Goal: Task Accomplishment & Management: Manage account settings

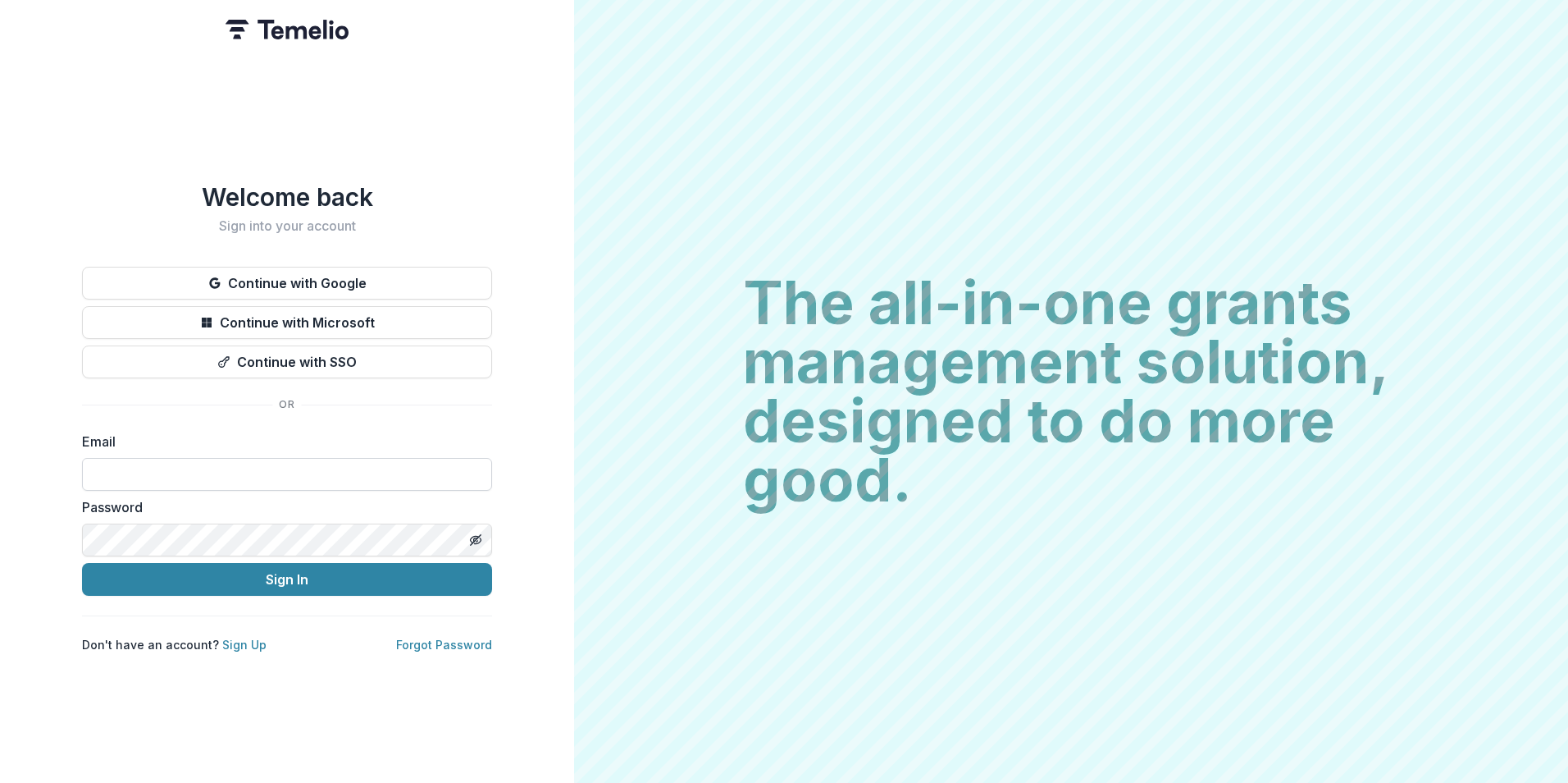
click at [313, 467] on input at bounding box center [287, 474] width 410 height 33
type input "**********"
click at [82, 563] on button "Sign In" at bounding box center [287, 579] width 410 height 33
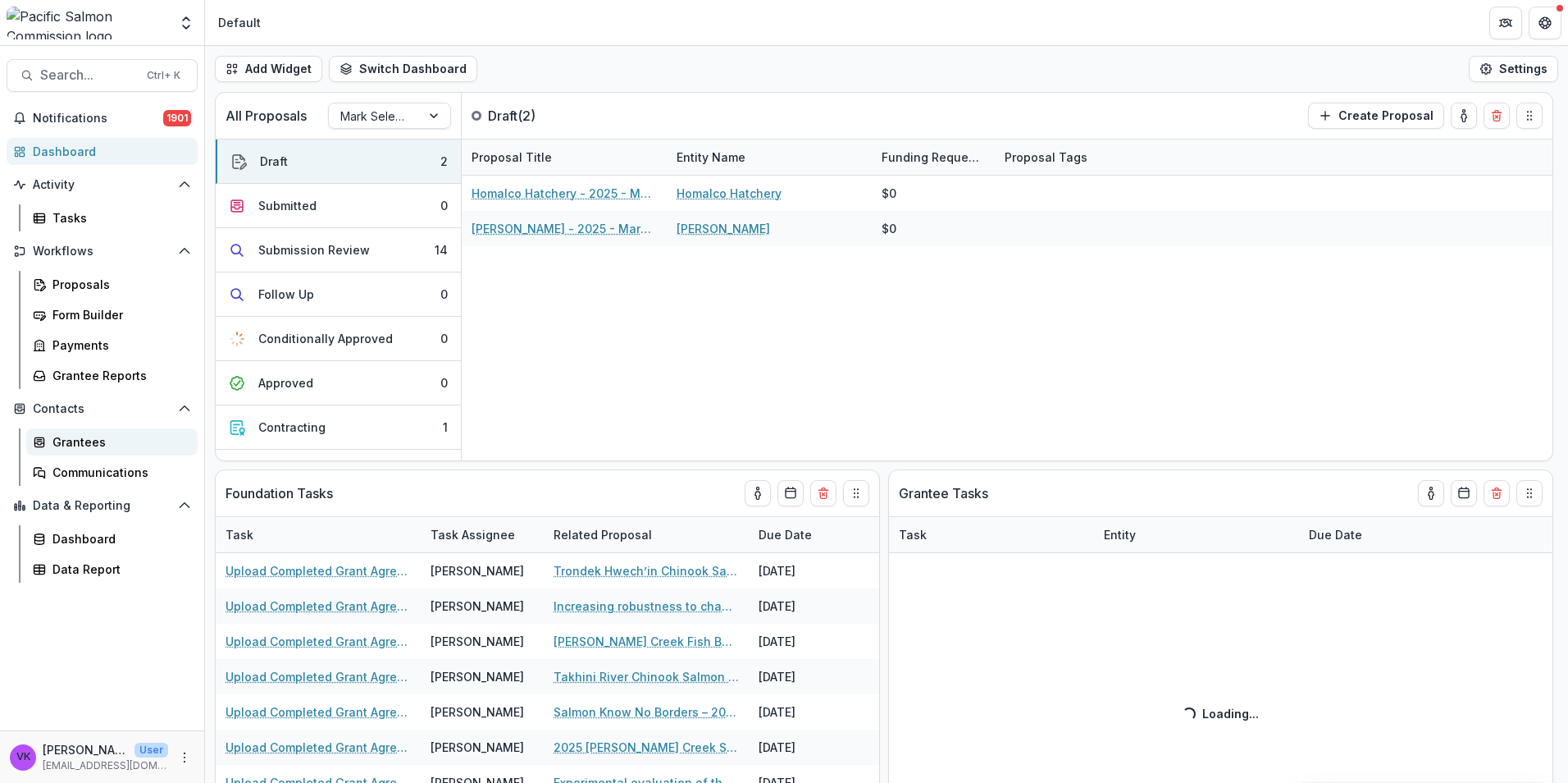
click at [87, 439] on div "Grantees" at bounding box center [118, 442] width 132 height 17
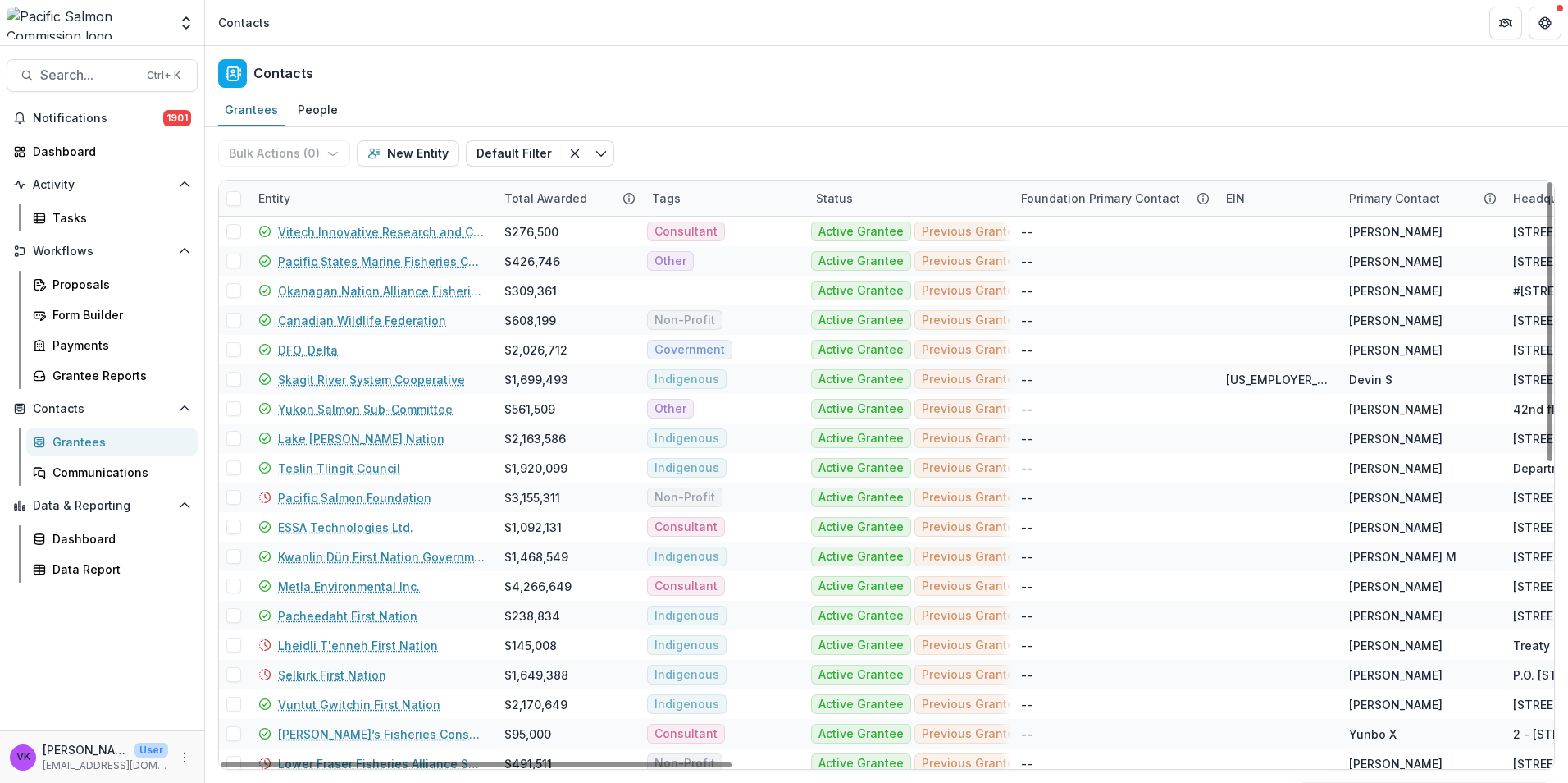
click at [371, 192] on div "Entity" at bounding box center [371, 198] width 246 height 36
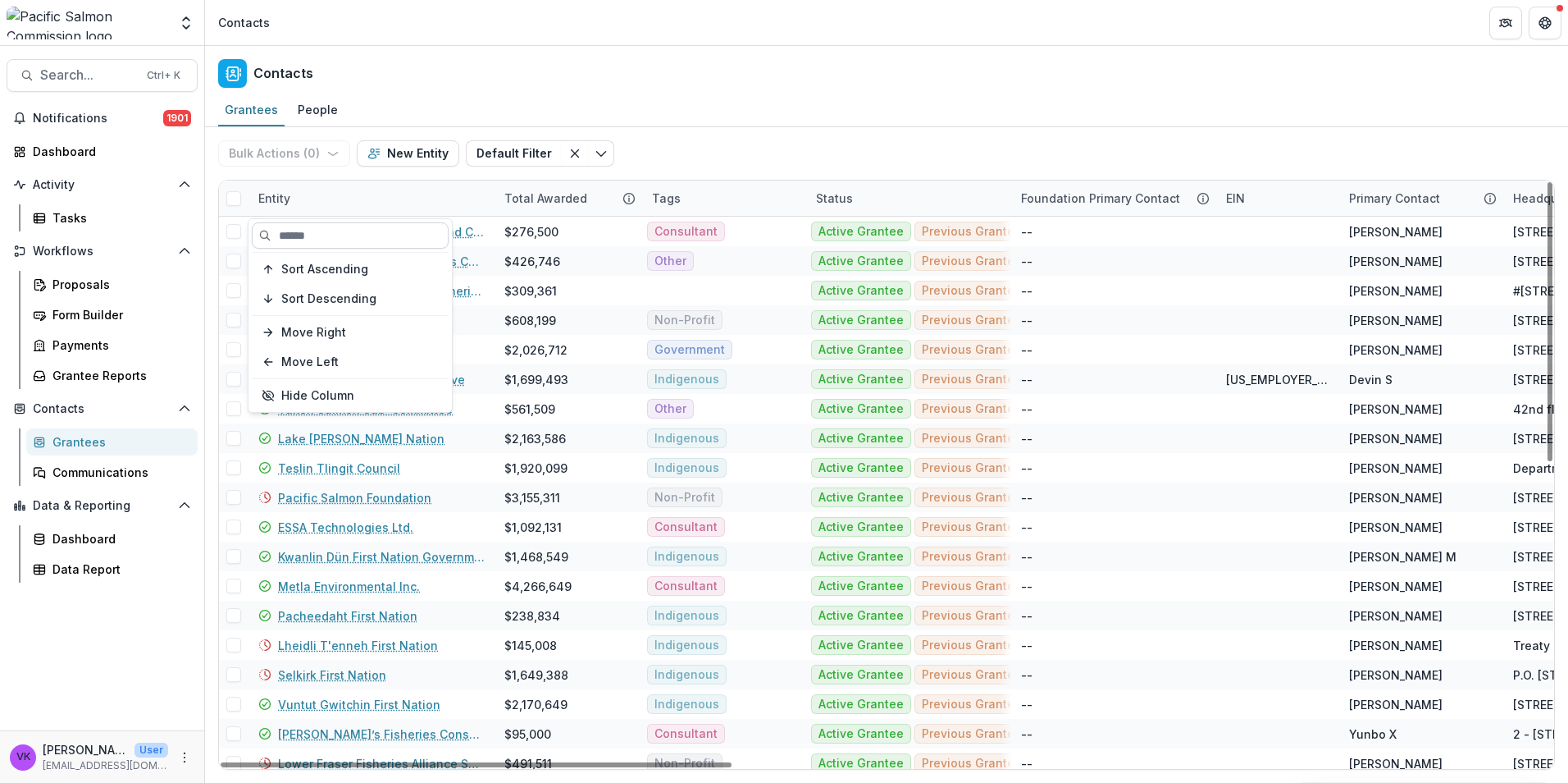
click at [361, 226] on input at bounding box center [350, 235] width 197 height 26
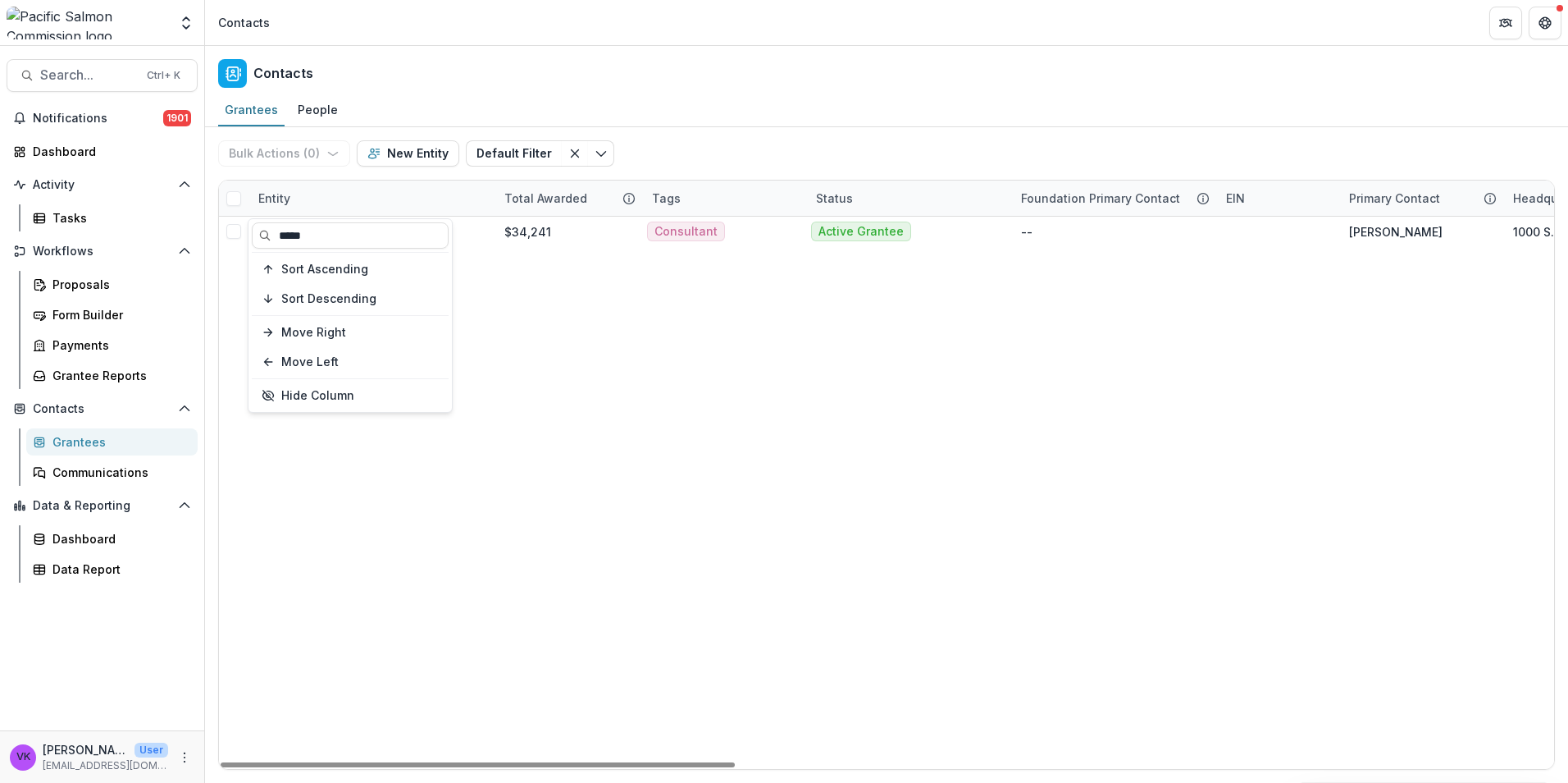
type input "****"
drag, startPoint x: 634, startPoint y: 423, endPoint x: 551, endPoint y: 393, distance: 88.3
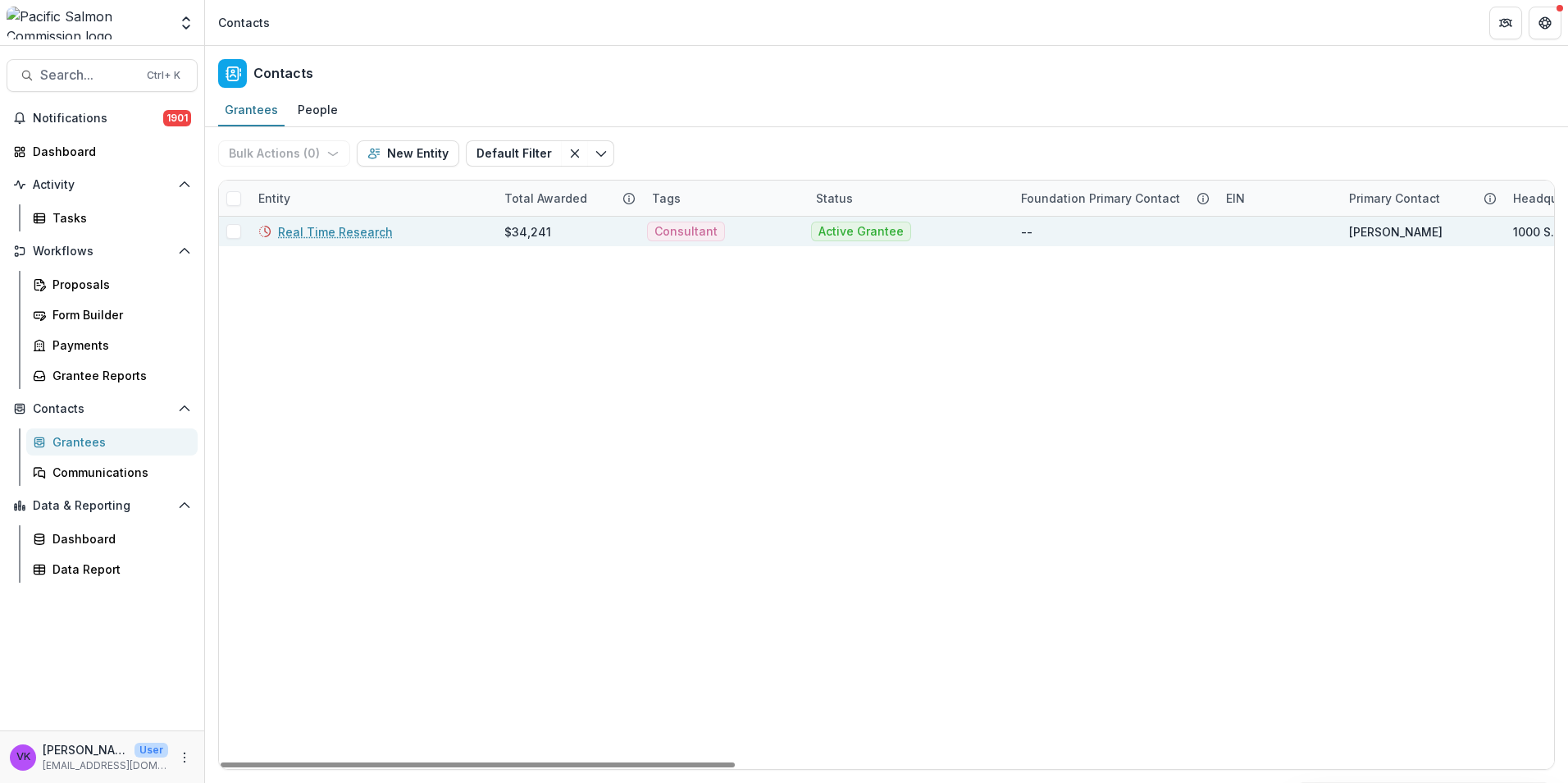
drag, startPoint x: 307, startPoint y: 224, endPoint x: 329, endPoint y: 236, distance: 25.1
click at [307, 223] on link "Real Time Research" at bounding box center [335, 231] width 115 height 17
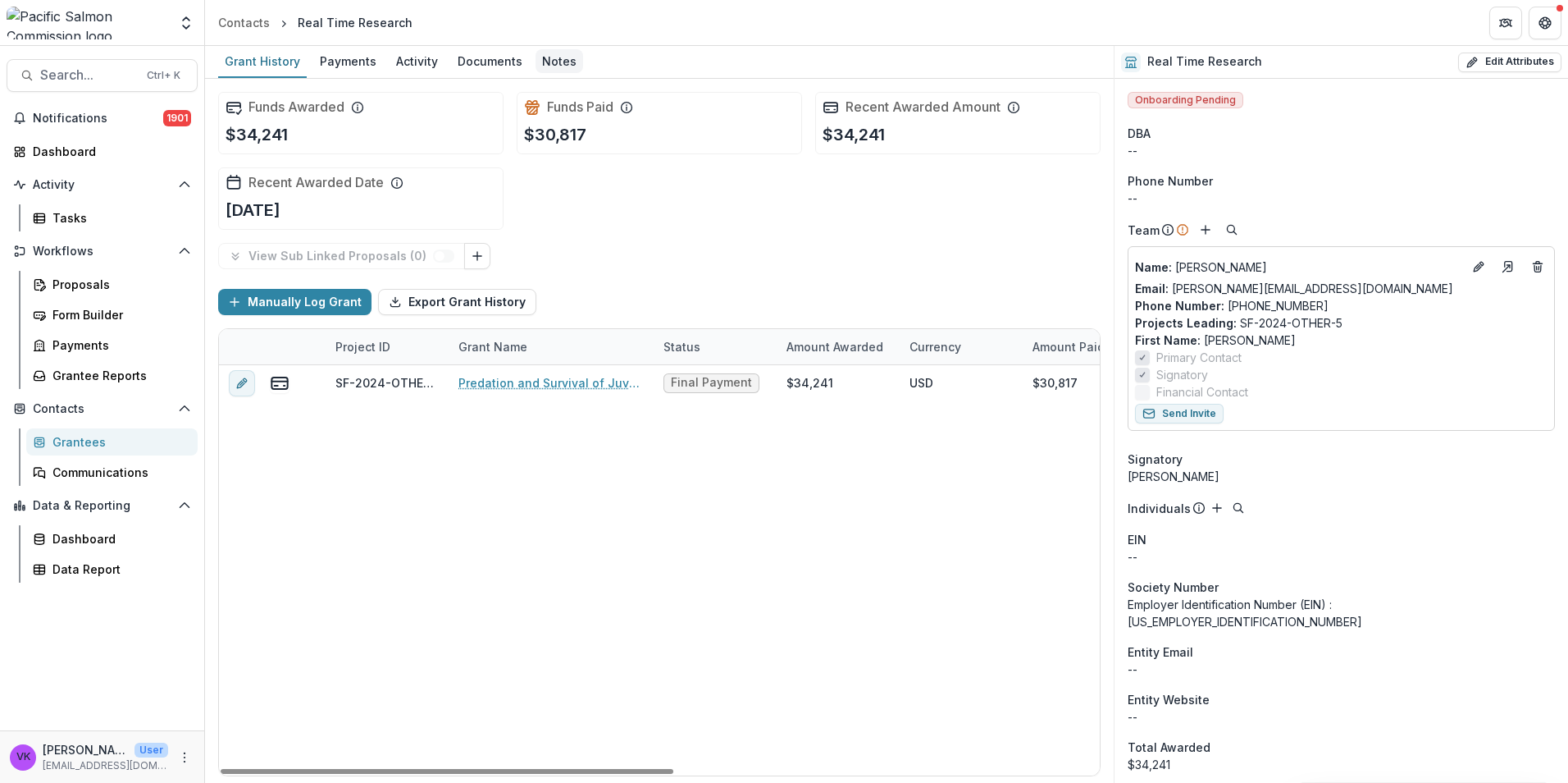
drag, startPoint x: 552, startPoint y: 56, endPoint x: 564, endPoint y: 67, distance: 16.3
click at [552, 56] on div "Notes" at bounding box center [559, 61] width 47 height 24
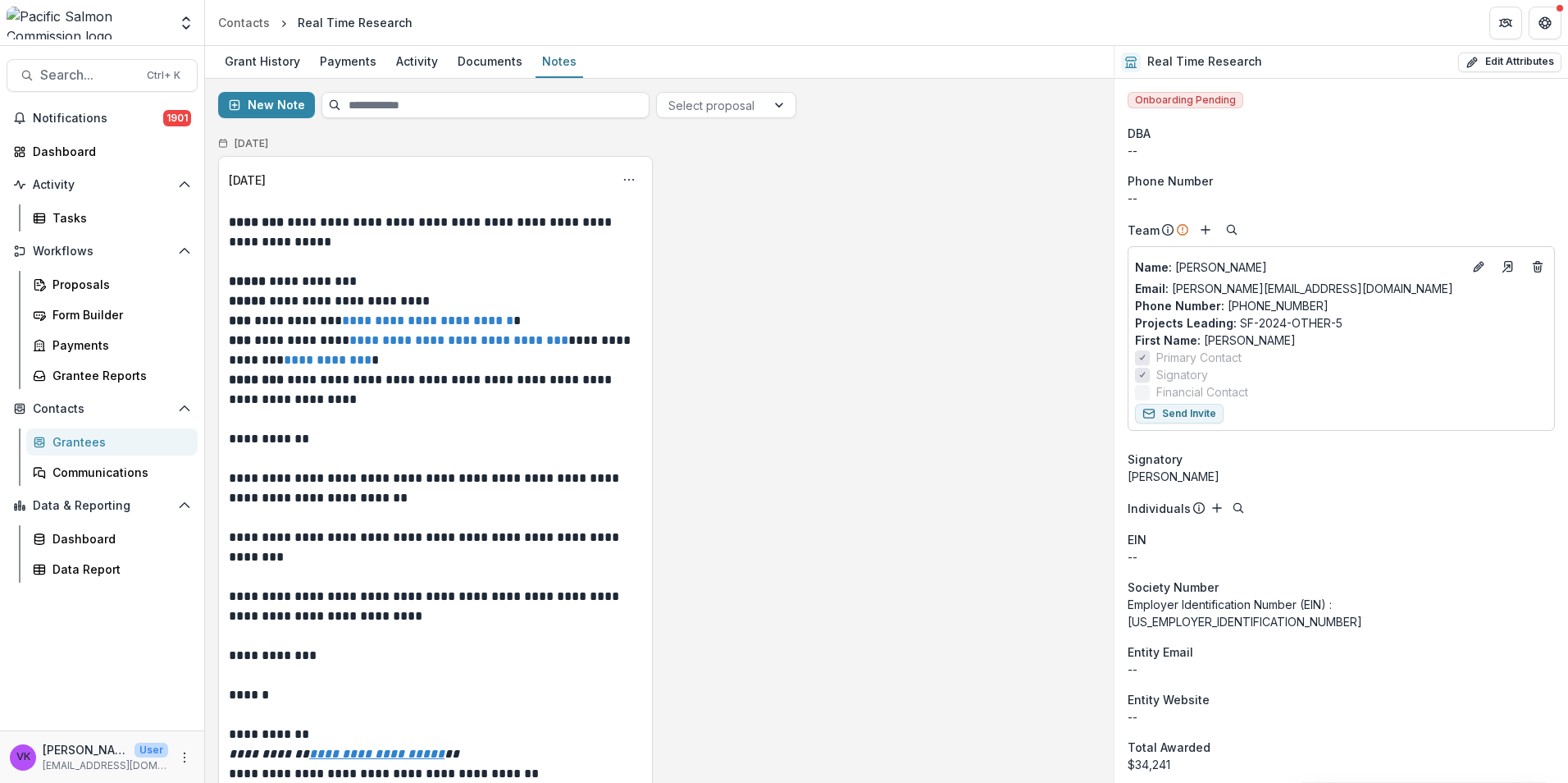
click at [258, 260] on p at bounding box center [435, 262] width 413 height 20
click at [273, 265] on p at bounding box center [435, 262] width 413 height 20
click at [628, 182] on icon "Options" at bounding box center [629, 179] width 13 height 13
click at [500, 245] on button "Edit" at bounding box center [547, 244] width 176 height 27
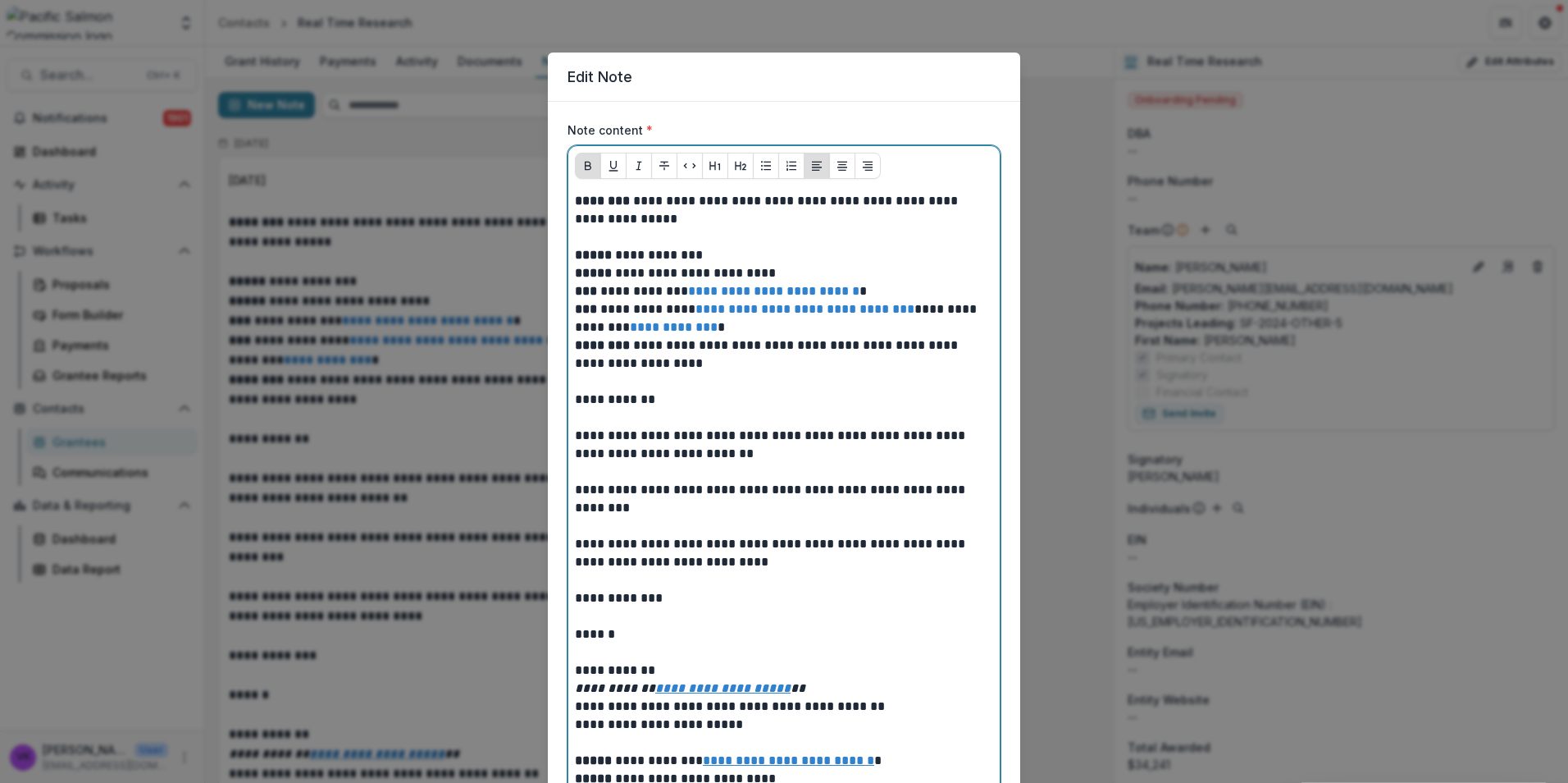
click at [594, 241] on p at bounding box center [784, 237] width 419 height 18
click at [593, 239] on p at bounding box center [784, 237] width 419 height 18
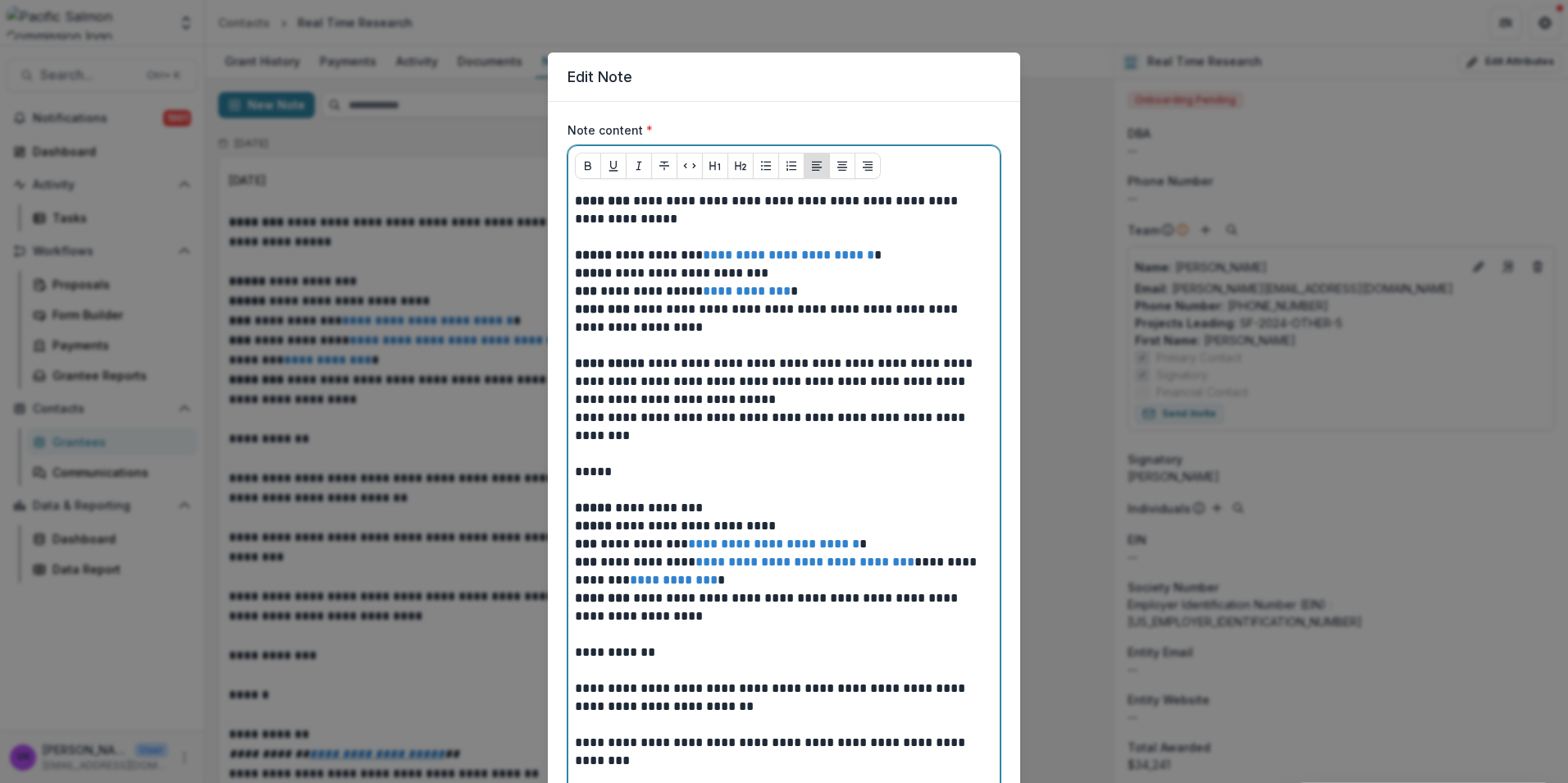
click at [831, 396] on p "**********" at bounding box center [784, 381] width 419 height 54
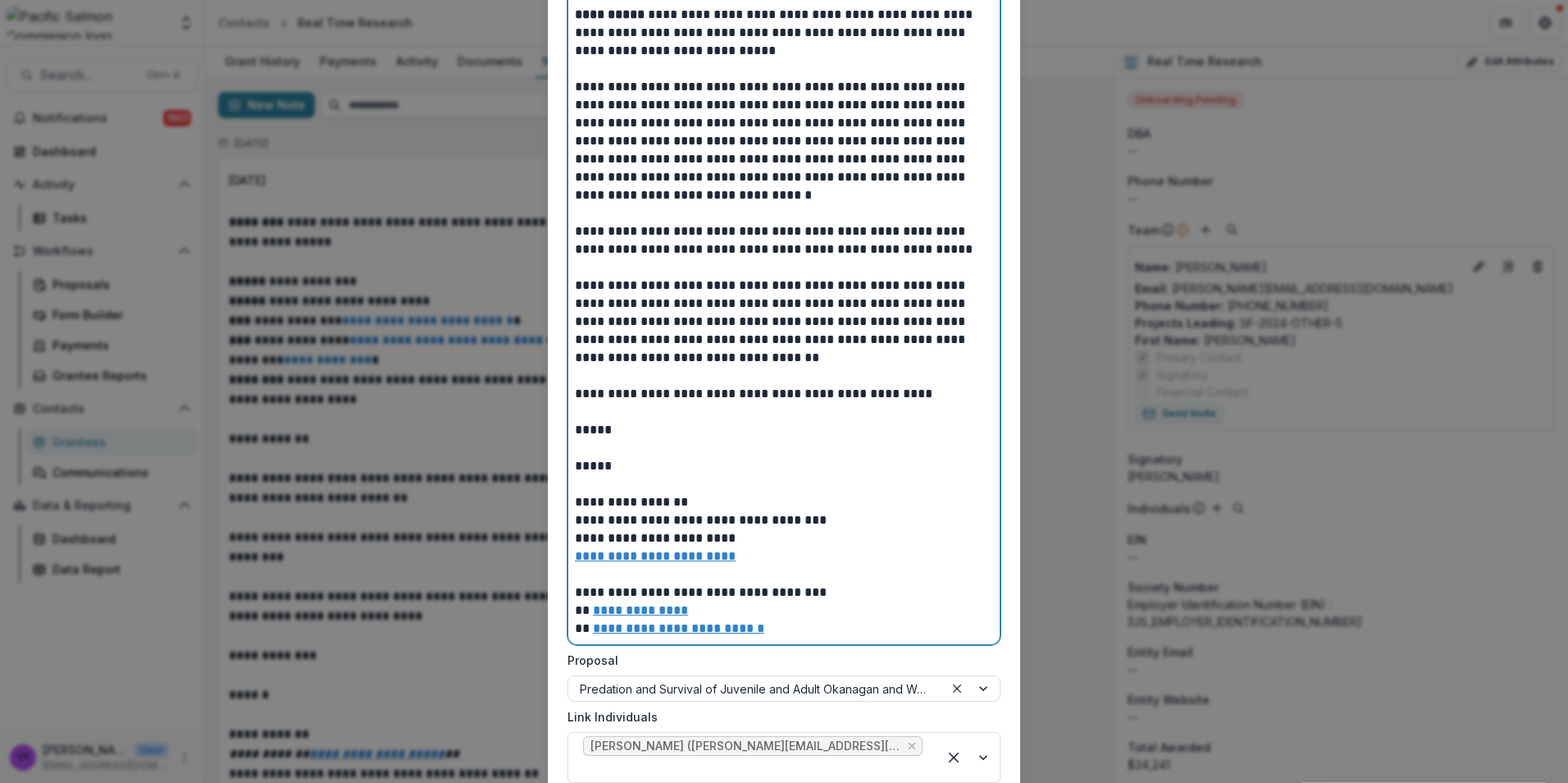
scroll to position [1268, 0]
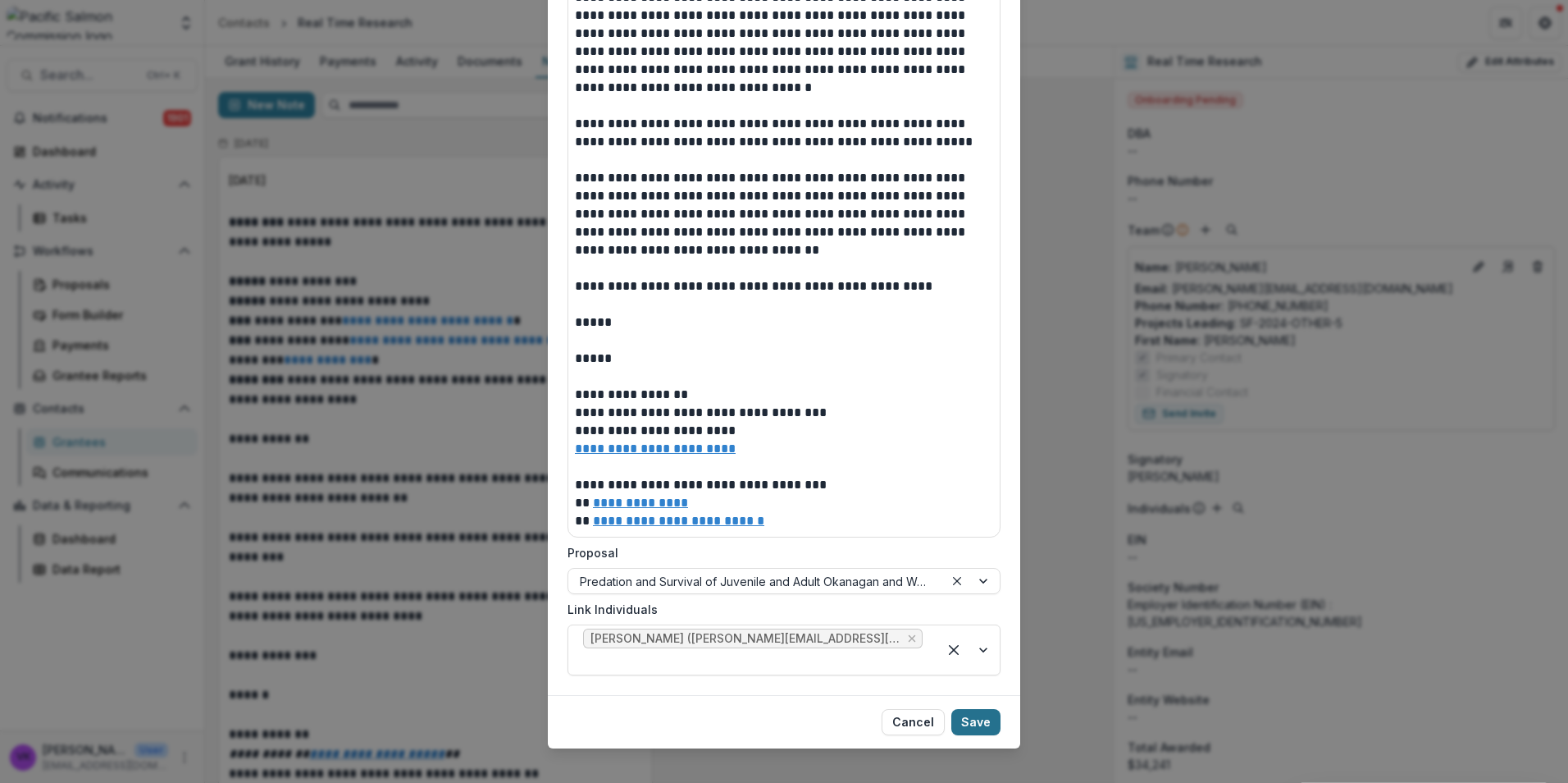
click at [982, 709] on button "Save" at bounding box center [976, 722] width 49 height 26
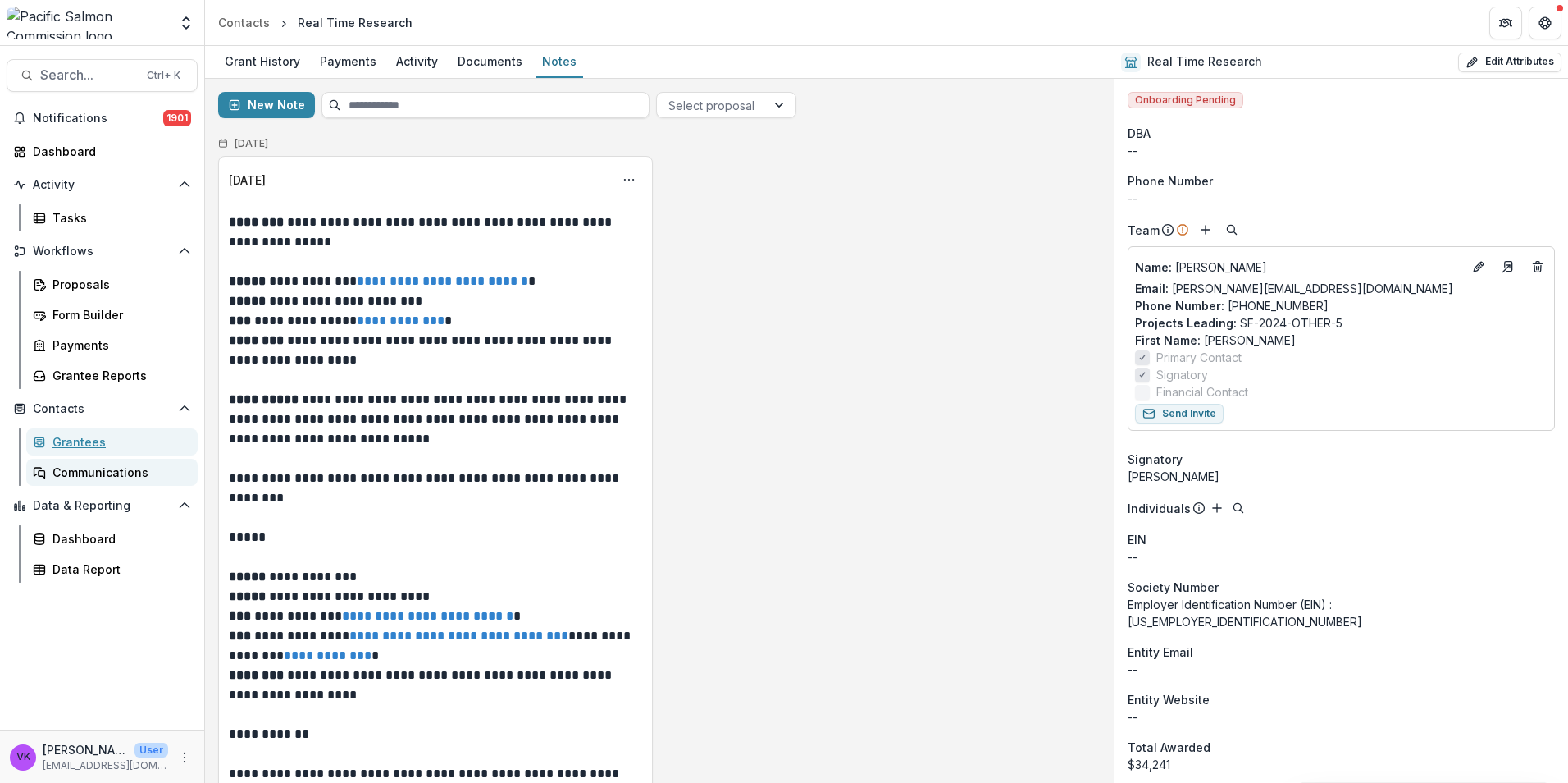
drag, startPoint x: 95, startPoint y: 443, endPoint x: 181, endPoint y: 464, distance: 88.5
click at [95, 442] on div "Grantees" at bounding box center [118, 442] width 132 height 17
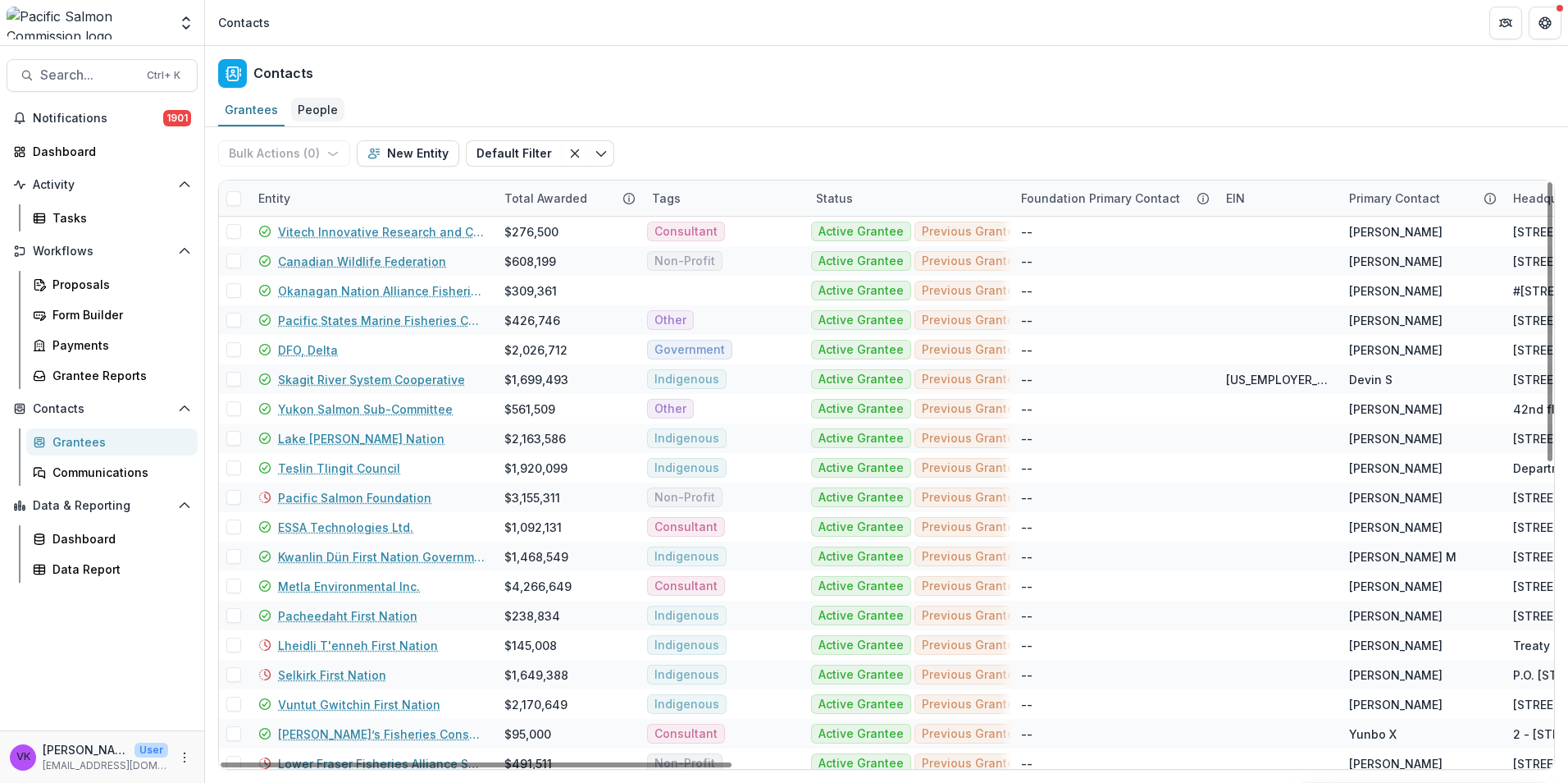
drag, startPoint x: 319, startPoint y: 107, endPoint x: 312, endPoint y: 116, distance: 11.4
click at [319, 106] on div "People" at bounding box center [318, 109] width 54 height 24
